Goal: Information Seeking & Learning: Learn about a topic

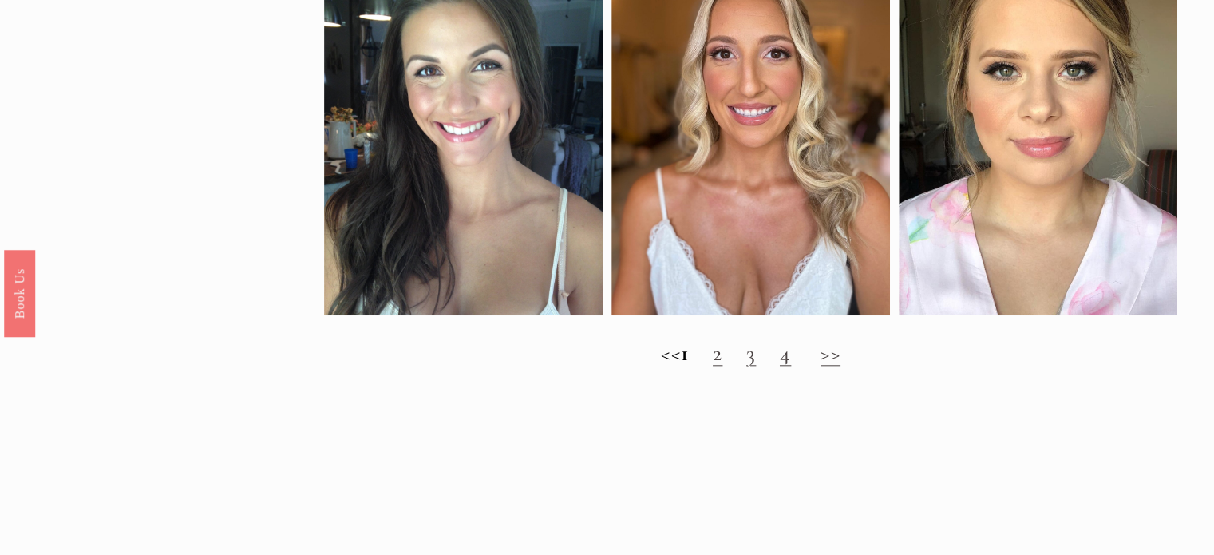
scroll to position [1580, 0]
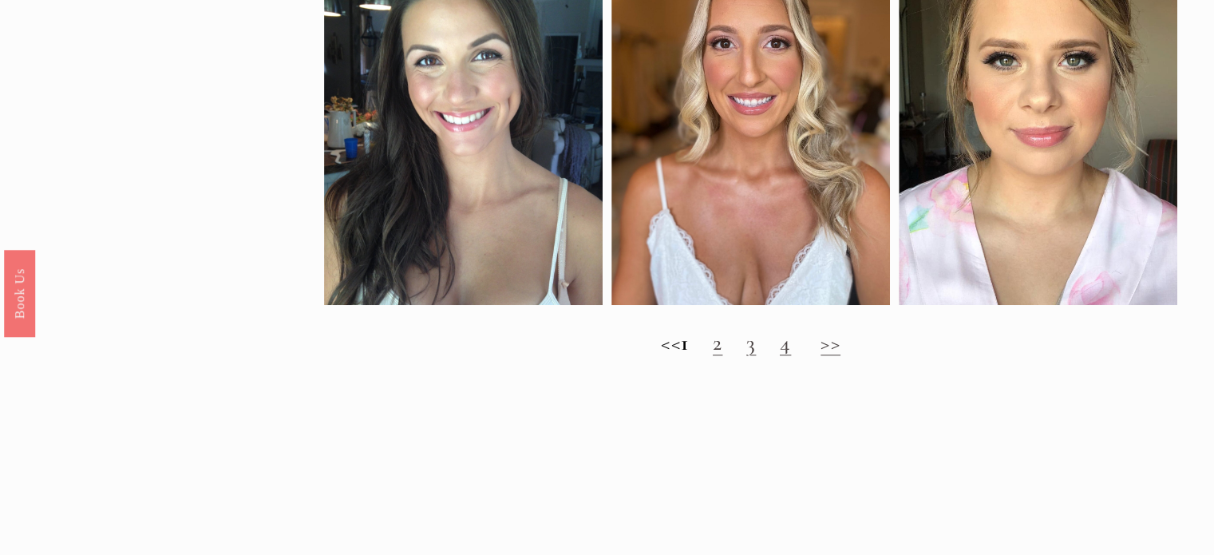
click at [739, 356] on h2 "<< 1 2 3 4 >>" at bounding box center [751, 343] width 854 height 26
click at [737, 356] on h2 "<< 1 2 3 4 >>" at bounding box center [751, 343] width 854 height 26
click at [722, 356] on link "2" at bounding box center [718, 342] width 10 height 27
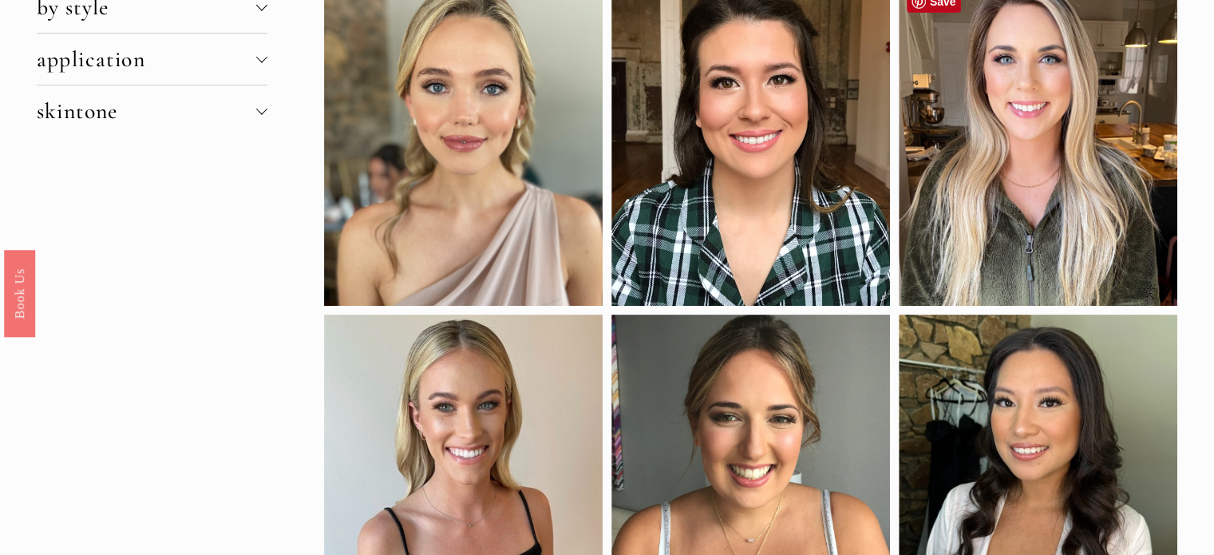
scroll to position [177, 0]
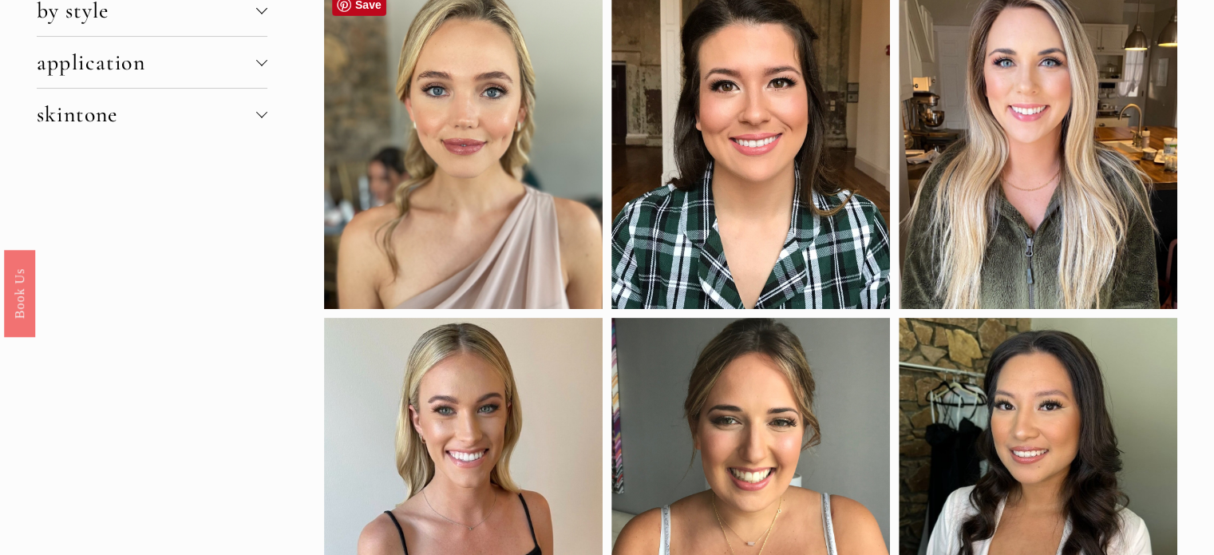
click at [495, 105] on div at bounding box center [463, 147] width 278 height 324
click at [511, 203] on div at bounding box center [463, 147] width 278 height 324
click at [514, 203] on div at bounding box center [463, 147] width 278 height 324
